Goal: Information Seeking & Learning: Learn about a topic

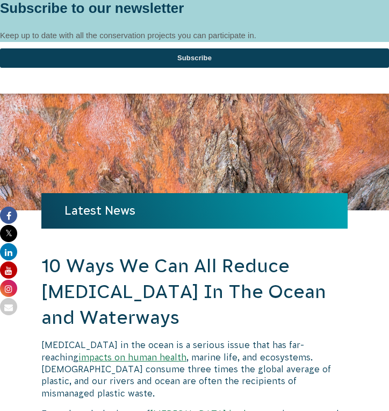
click at [378, 0] on div at bounding box center [194, 0] width 389 height 0
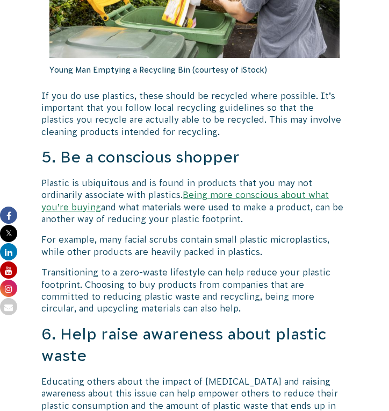
scroll to position [2257, 0]
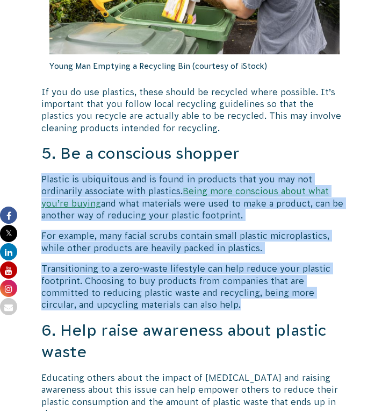
drag, startPoint x: 41, startPoint y: 153, endPoint x: 233, endPoint y: 274, distance: 226.5
click at [233, 274] on div "10 Ways We Can All Reduce [MEDICAL_DATA] In The Ocean and Waterways [MEDICAL_DA…" at bounding box center [194, 357] width 306 height 4722
copy div "Plastic is ubiquitous and is found in products that you may not ordinarily asso…"
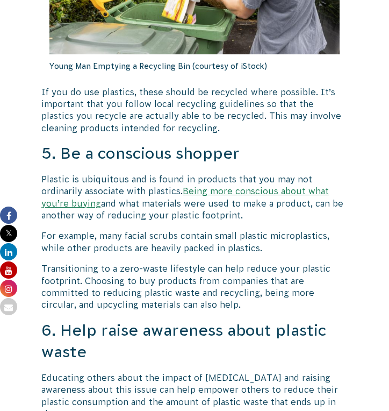
drag, startPoint x: 383, startPoint y: 93, endPoint x: 305, endPoint y: 138, distance: 89.5
click at [305, 142] on h3 "5. Be a conscious shopper" at bounding box center [194, 153] width 306 height 22
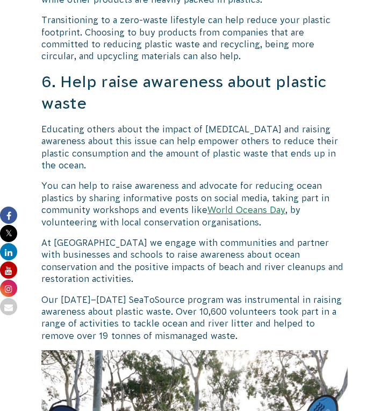
scroll to position [2524, 0]
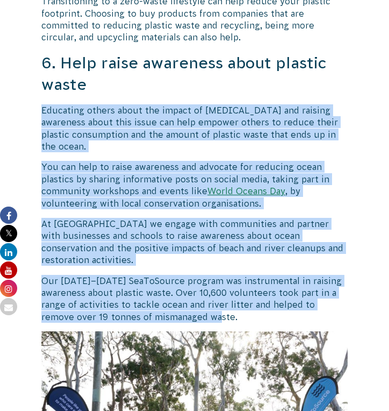
drag, startPoint x: 41, startPoint y: 83, endPoint x: 236, endPoint y: 270, distance: 270.6
click at [236, 270] on div "10 Ways We Can All Reduce [MEDICAL_DATA] In The Ocean and Waterways [MEDICAL_DA…" at bounding box center [194, 90] width 306 height 4722
copy div "Educating others about the impact of [MEDICAL_DATA] and raising awareness about…"
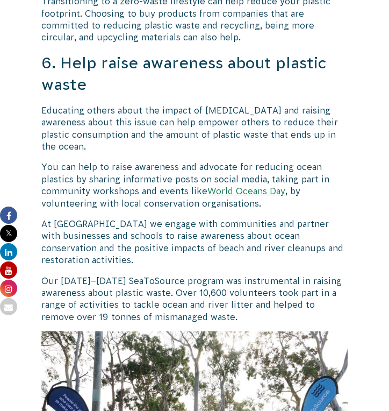
drag, startPoint x: 389, startPoint y: 38, endPoint x: 368, endPoint y: 110, distance: 75.0
click at [368, 110] on div "[DATE] Action for Ocean Wetlands and Rivers 10 Ways We Can All Reduce [MEDICAL_…" at bounding box center [195, 103] width 382 height 4749
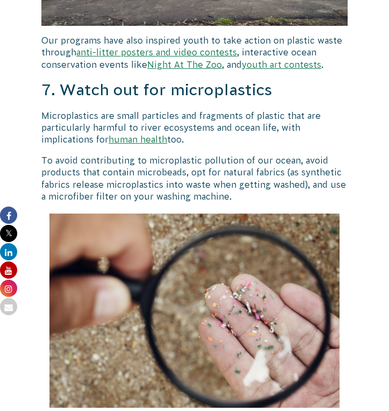
scroll to position [3051, 0]
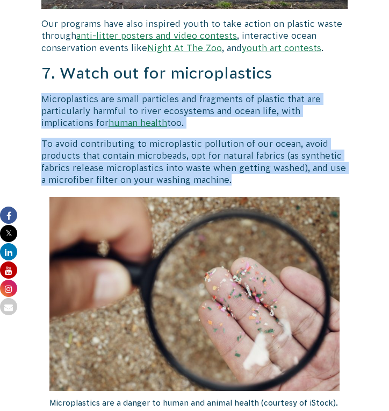
drag, startPoint x: 41, startPoint y: 55, endPoint x: 233, endPoint y: 137, distance: 208.7
copy div "Microplastics are small particles and fragments of plastic that are particularl…"
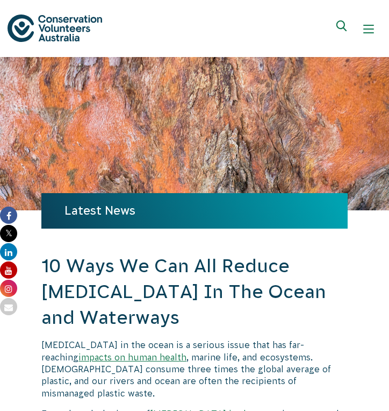
scroll to position [0, 0]
